Goal: Register for event/course

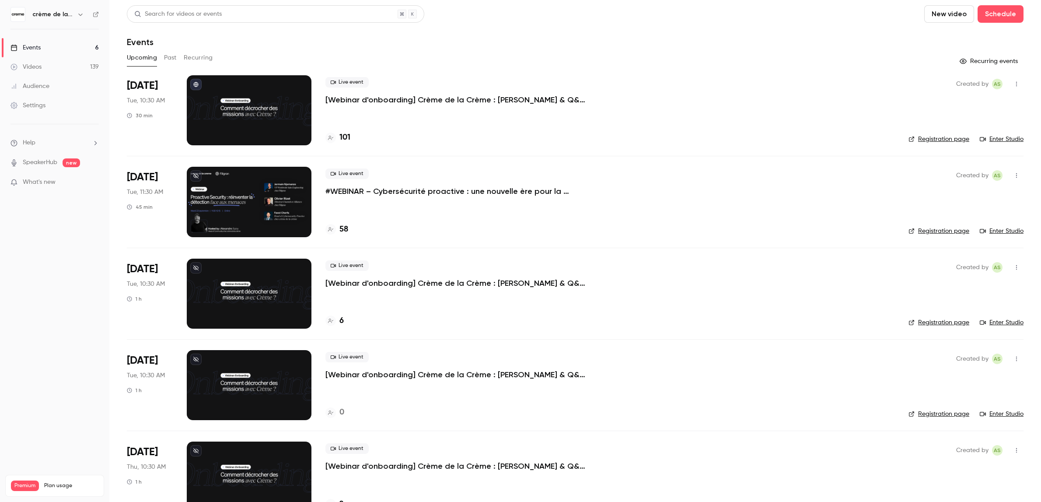
click at [417, 186] on p "#WEBINAR – Cybersécurité proactive : une nouvelle ère pour la détection des men…" at bounding box center [456, 191] width 262 height 10
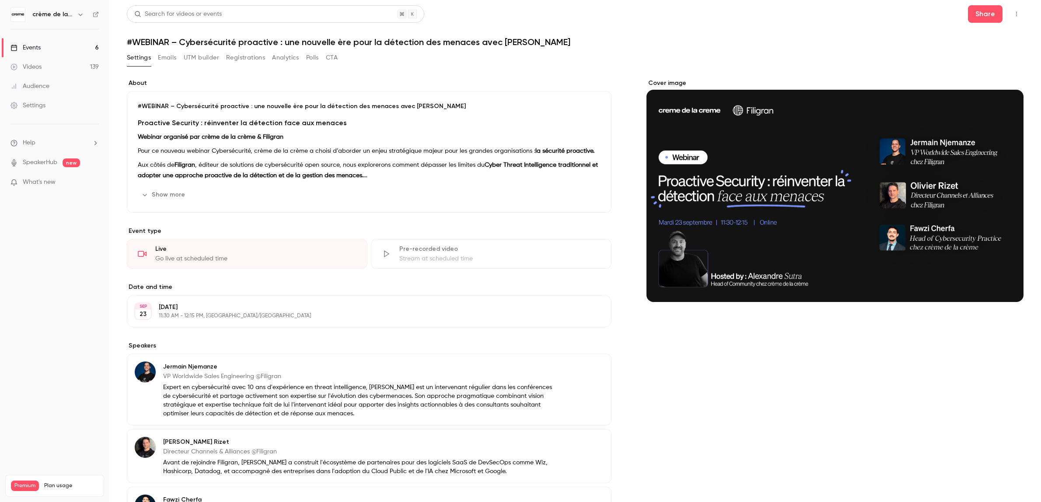
click at [715, 401] on div "Cover image" at bounding box center [834, 343] width 377 height 529
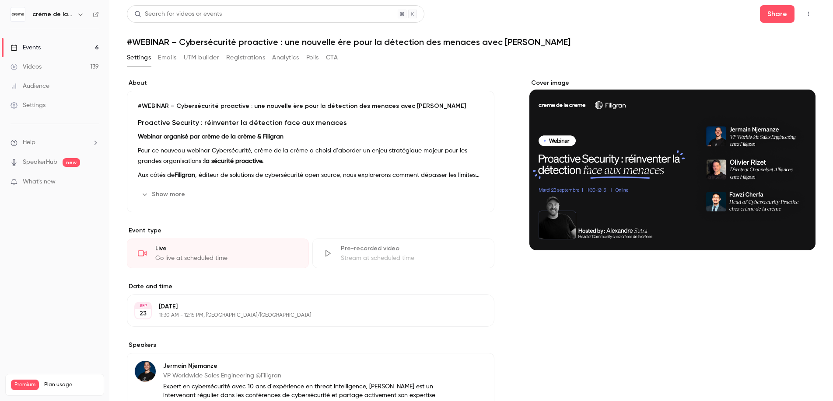
click at [43, 51] on link "Events 6" at bounding box center [54, 47] width 109 height 19
